Goal: Contribute content

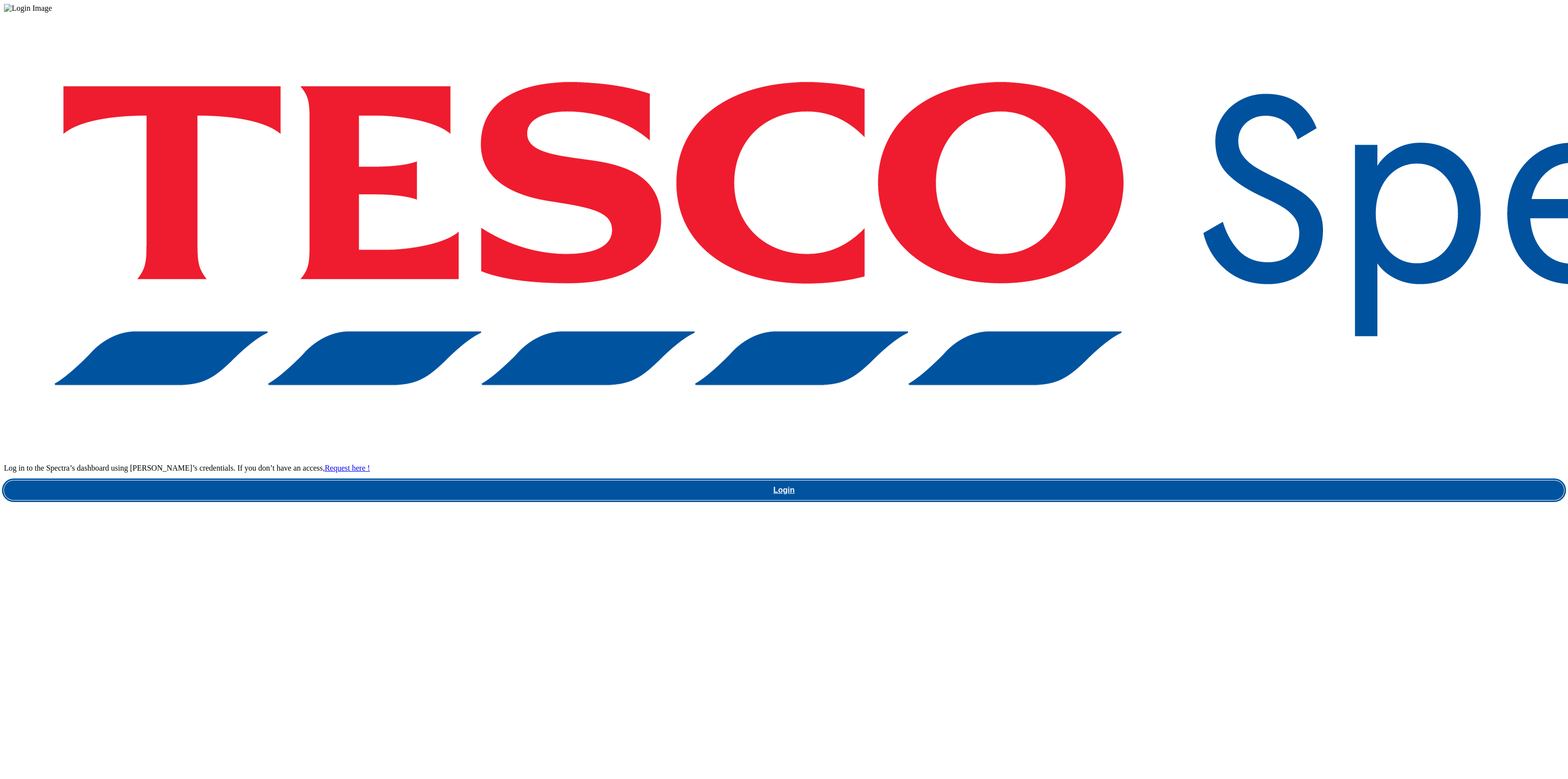
click at [1206, 480] on link "Login" at bounding box center [784, 490] width 1560 height 20
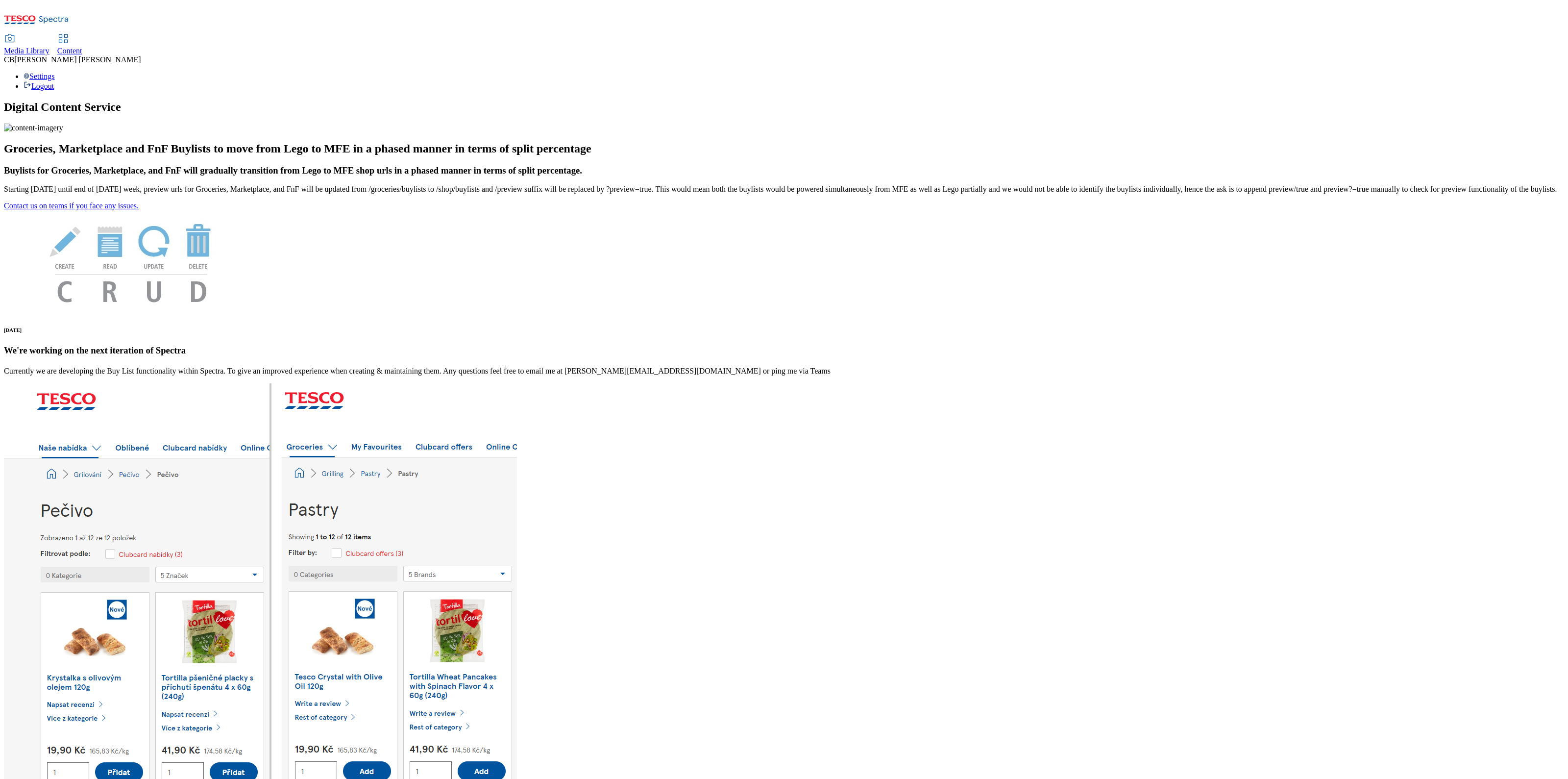
click at [50, 46] on div "Media Library" at bounding box center [27, 51] width 46 height 9
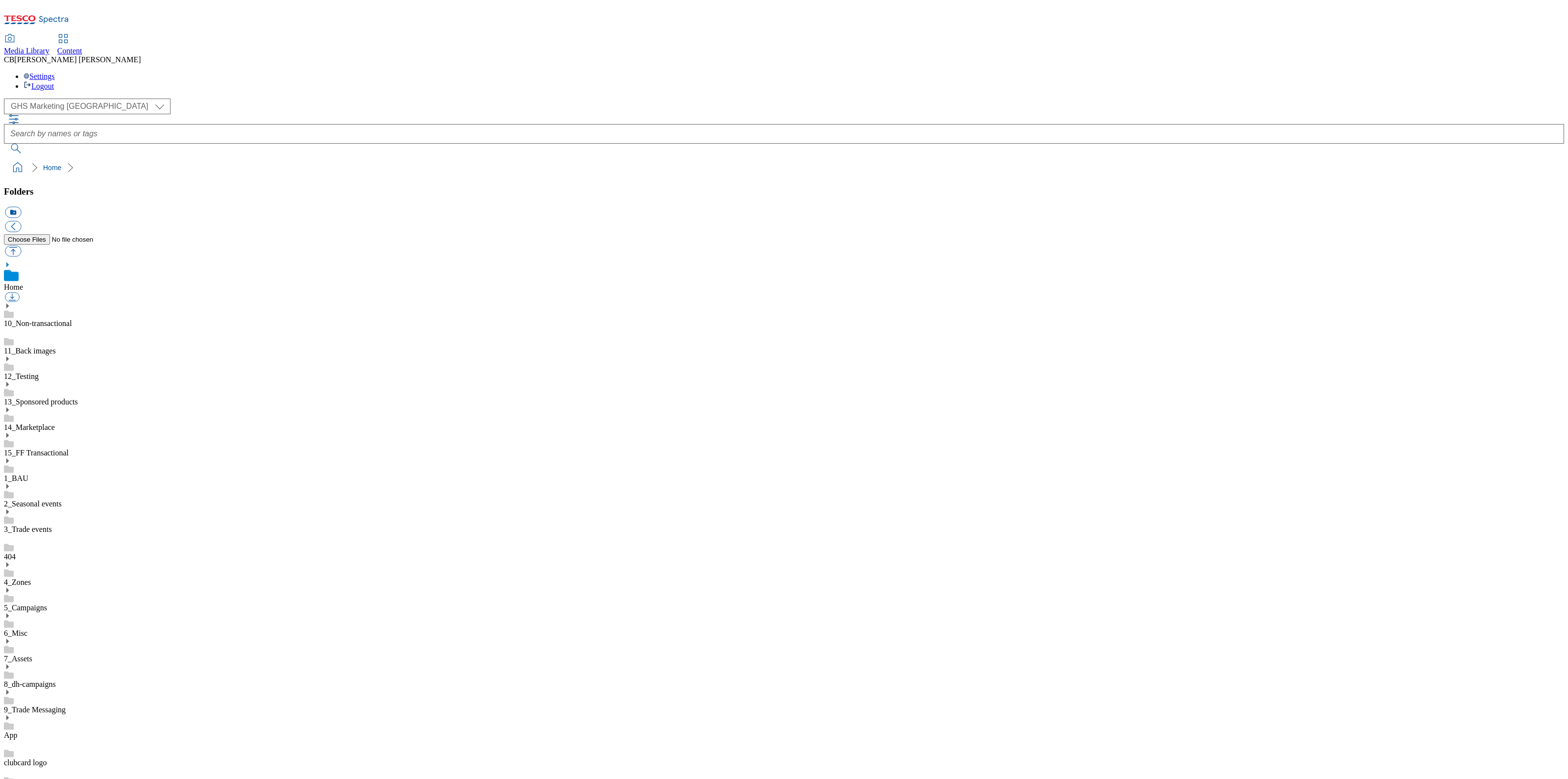
scroll to position [1, 0]
click at [11, 663] on icon at bounding box center [7, 667] width 7 height 7
click at [53, 760] on link "BuylistHeaders" at bounding box center [28, 764] width 48 height 8
click at [21, 245] on button "button" at bounding box center [13, 251] width 16 height 11
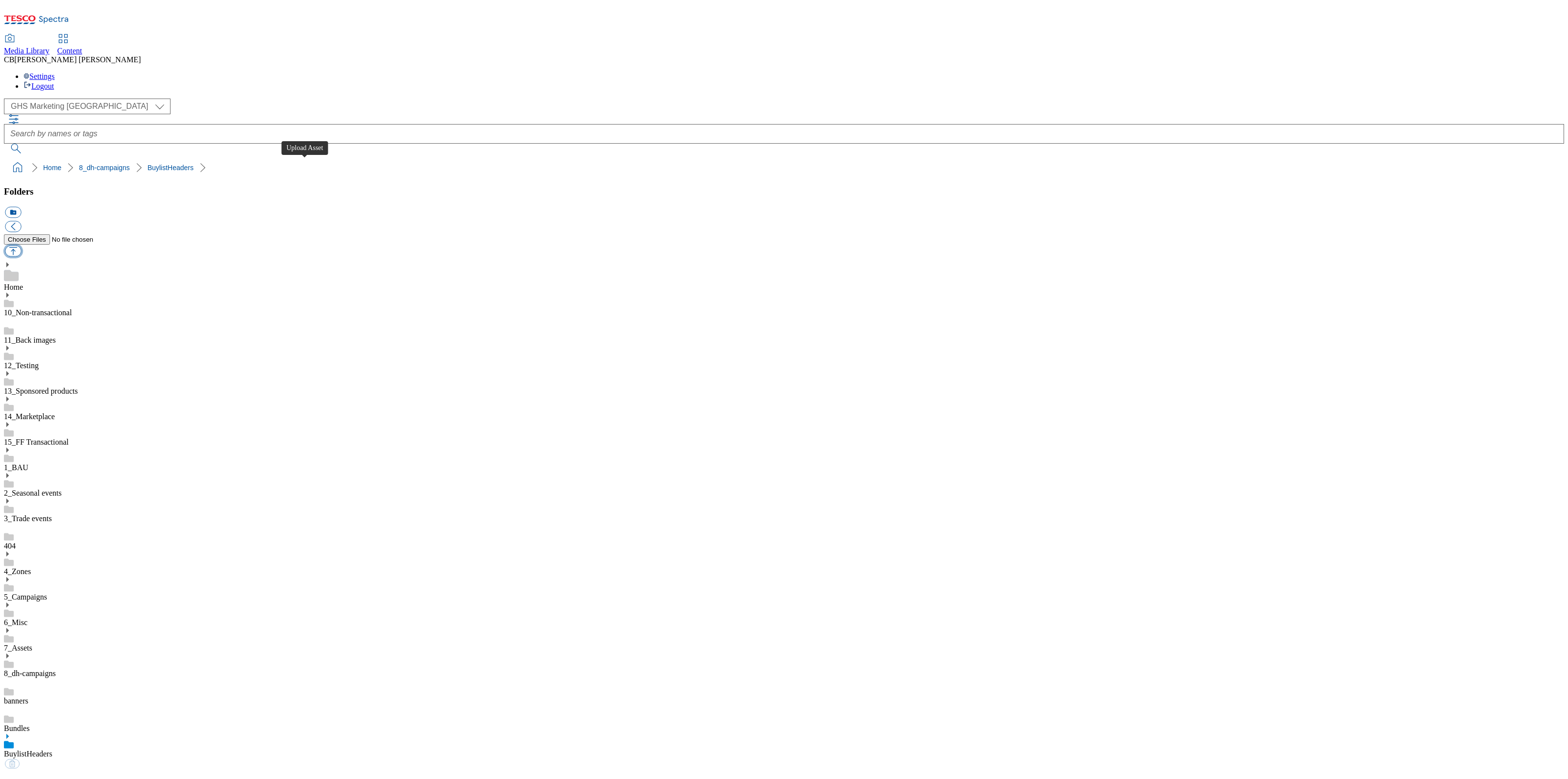
type input "C:\fakepath\1755147663664-ad541674_ROI_Mondelez_Dairylea_LegoBrand_H_1184x333_V…"
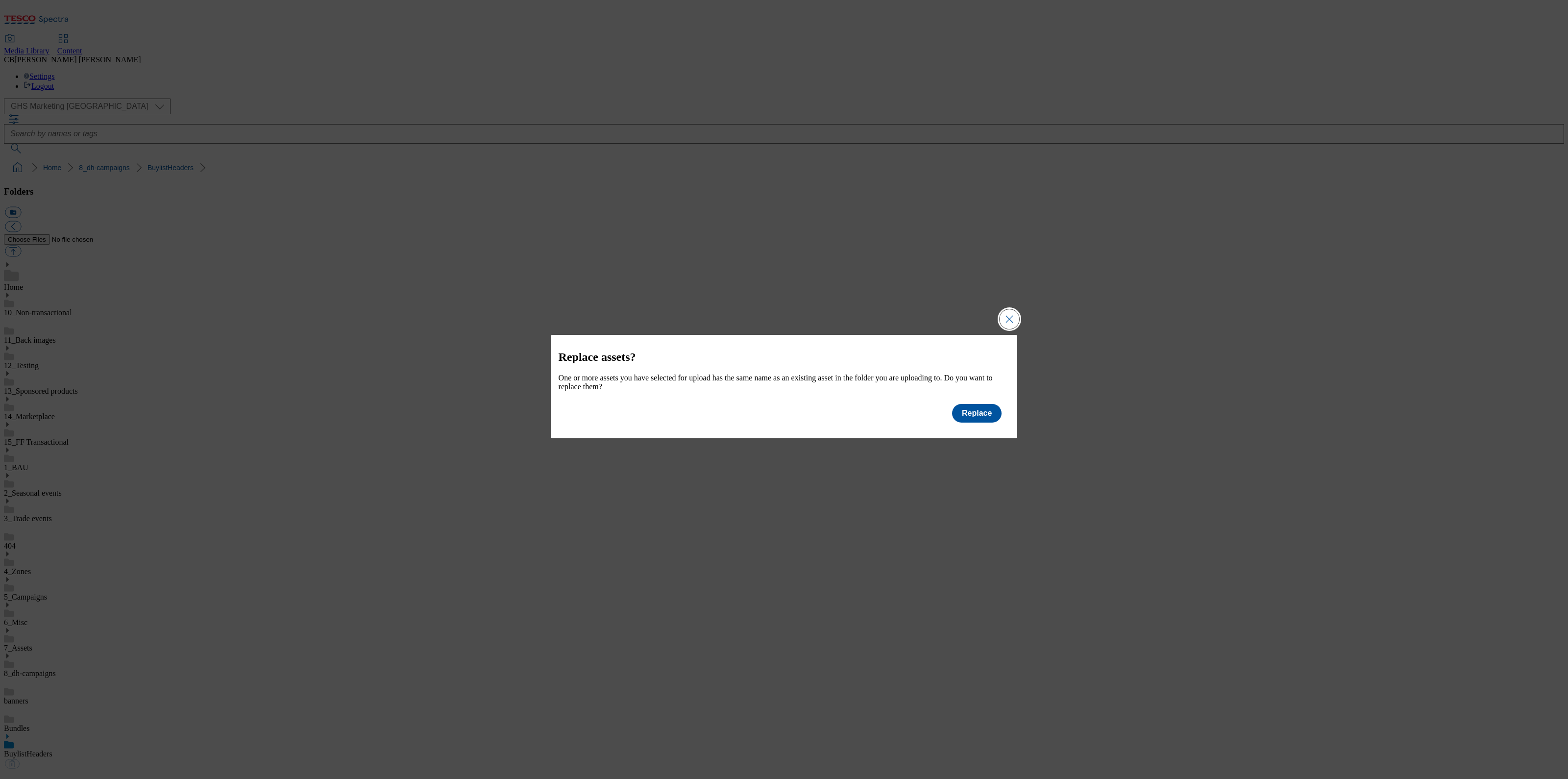
click at [1006, 316] on button "Close Modal" at bounding box center [1010, 319] width 20 height 20
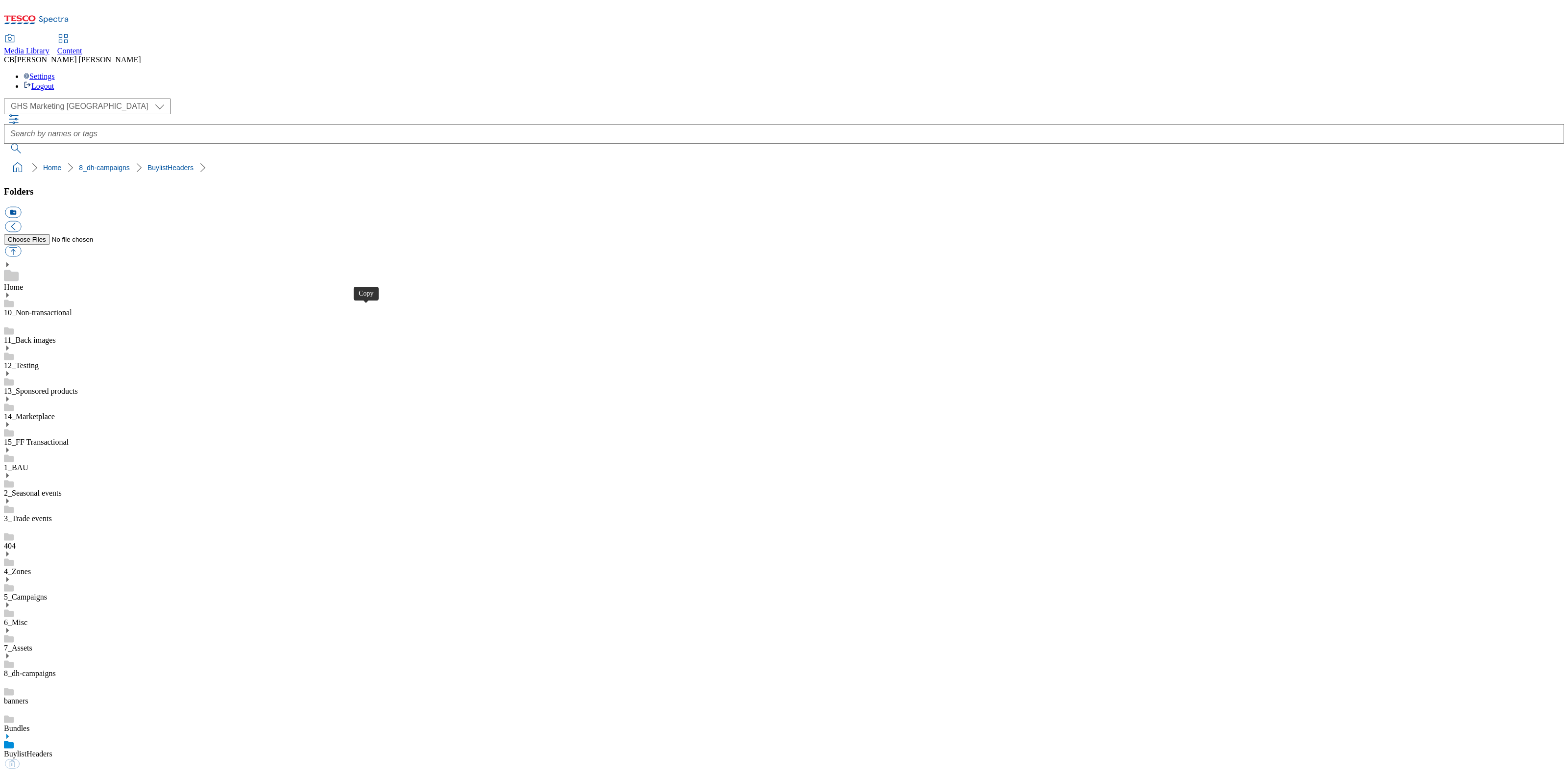
click at [21, 245] on button "button" at bounding box center [13, 251] width 16 height 11
type input "C:\fakepath\1755152289846-ad541674_ROI_Mondelez_Dairylea_LegoBrand_918x110_V1.j…"
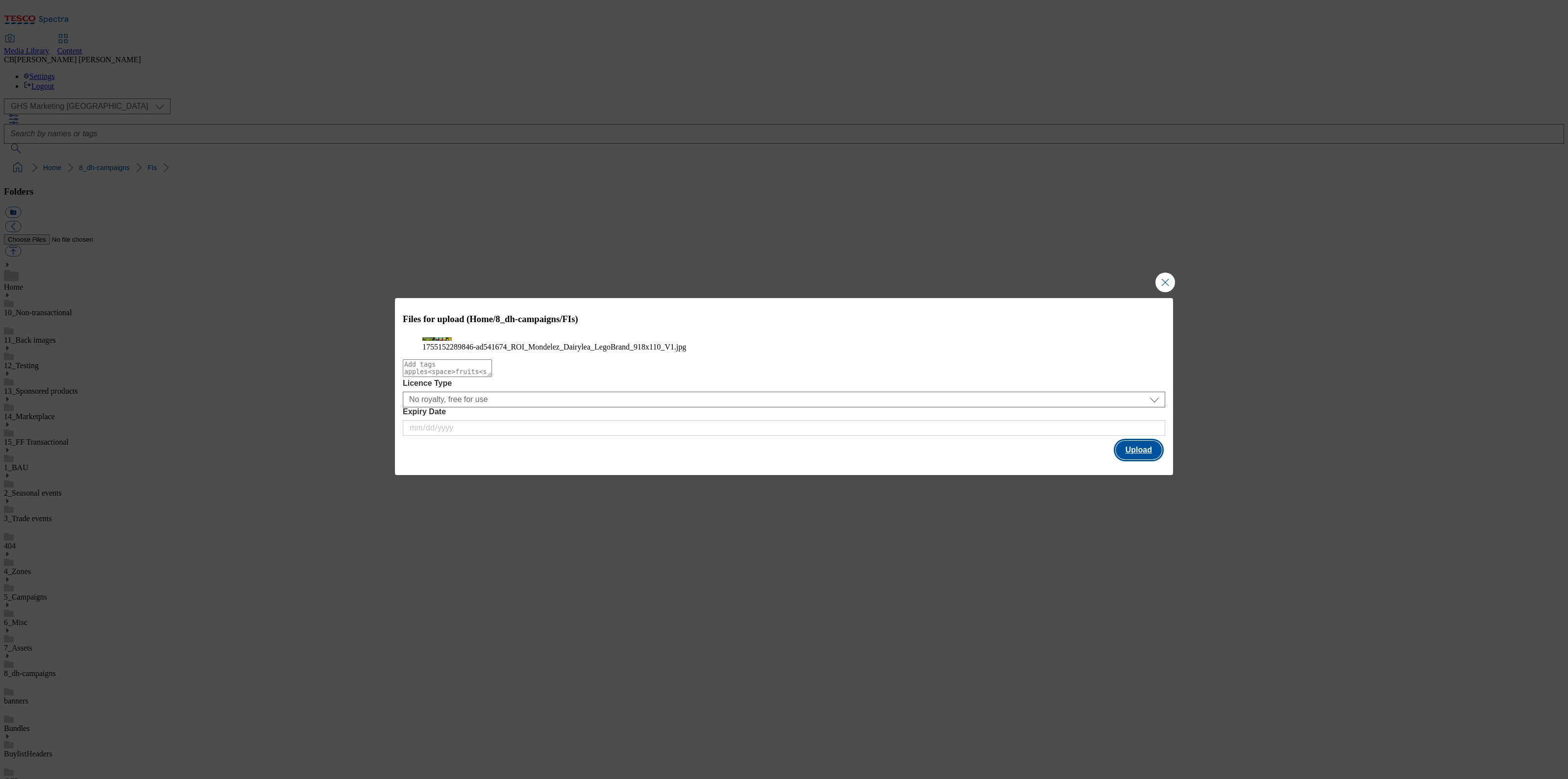
click at [1134, 459] on button "Upload" at bounding box center [1139, 449] width 46 height 18
